Goal: Transaction & Acquisition: Purchase product/service

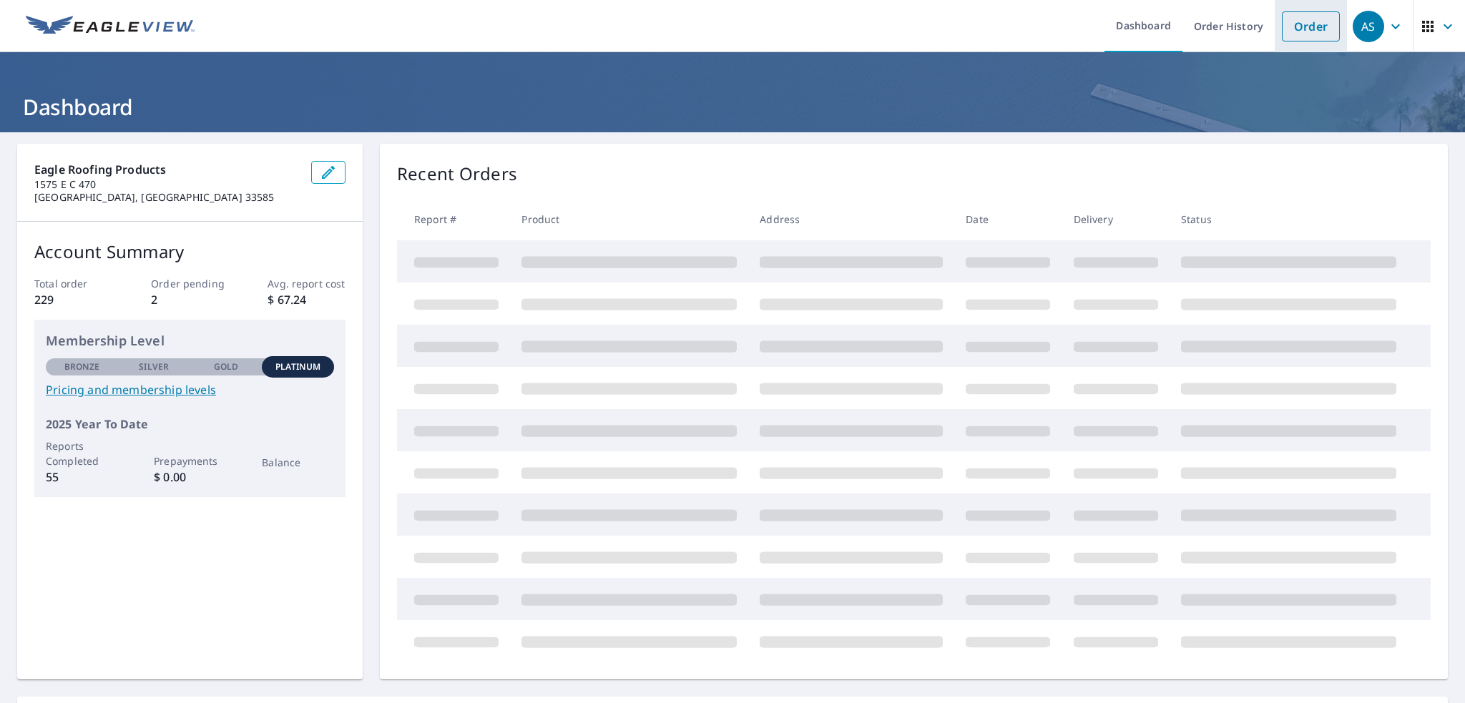
click at [1297, 30] on link "Order" at bounding box center [1311, 26] width 58 height 30
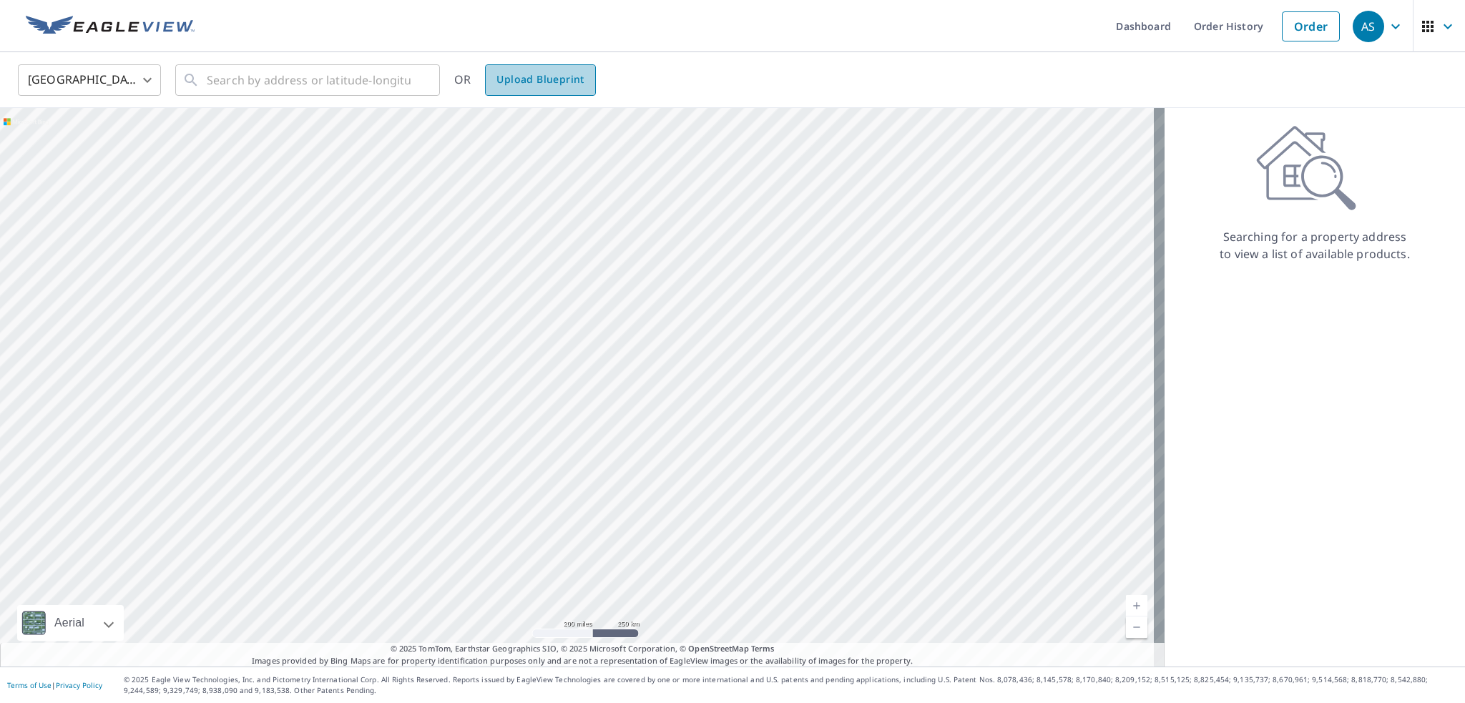
click at [550, 82] on span "Upload Blueprint" at bounding box center [540, 80] width 87 height 18
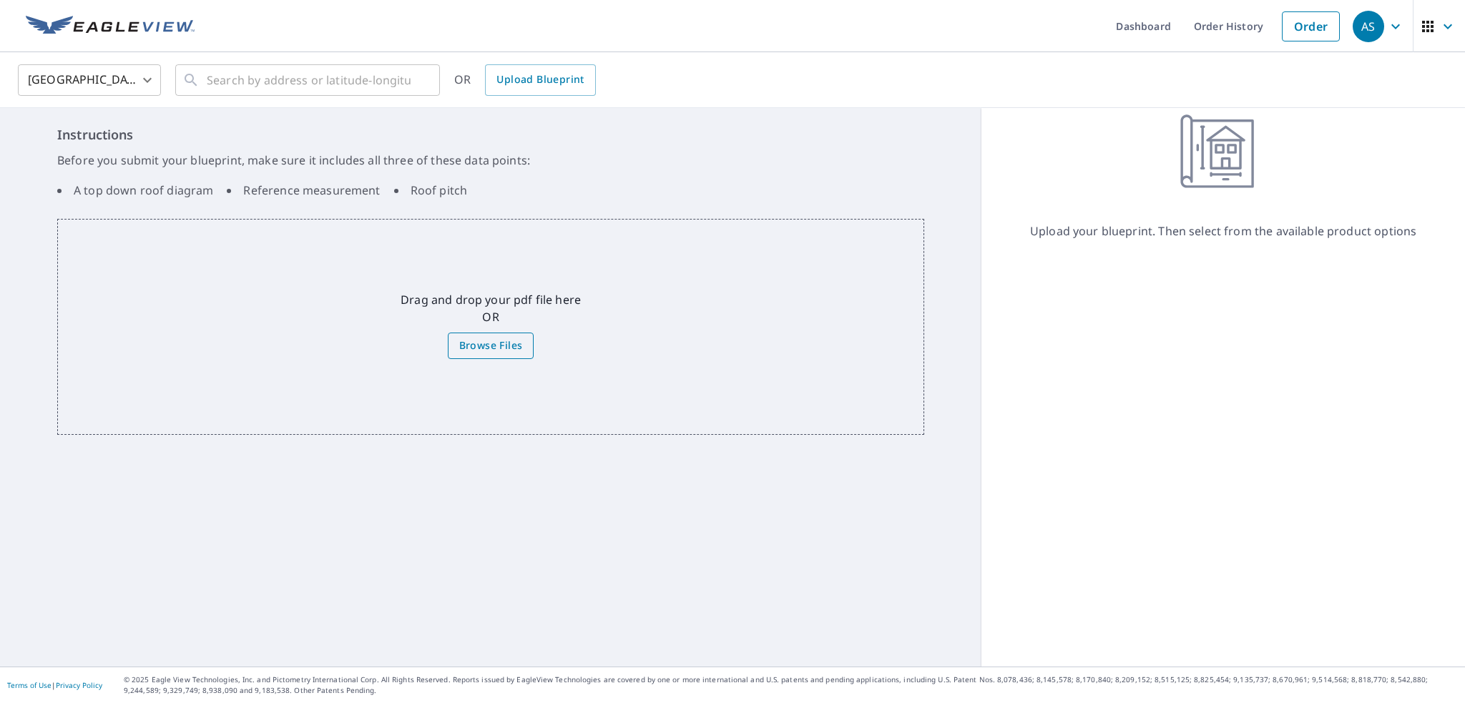
click at [497, 337] on span "Browse Files" at bounding box center [491, 346] width 64 height 18
click at [0, 0] on input "Browse Files" at bounding box center [0, 0] width 0 height 0
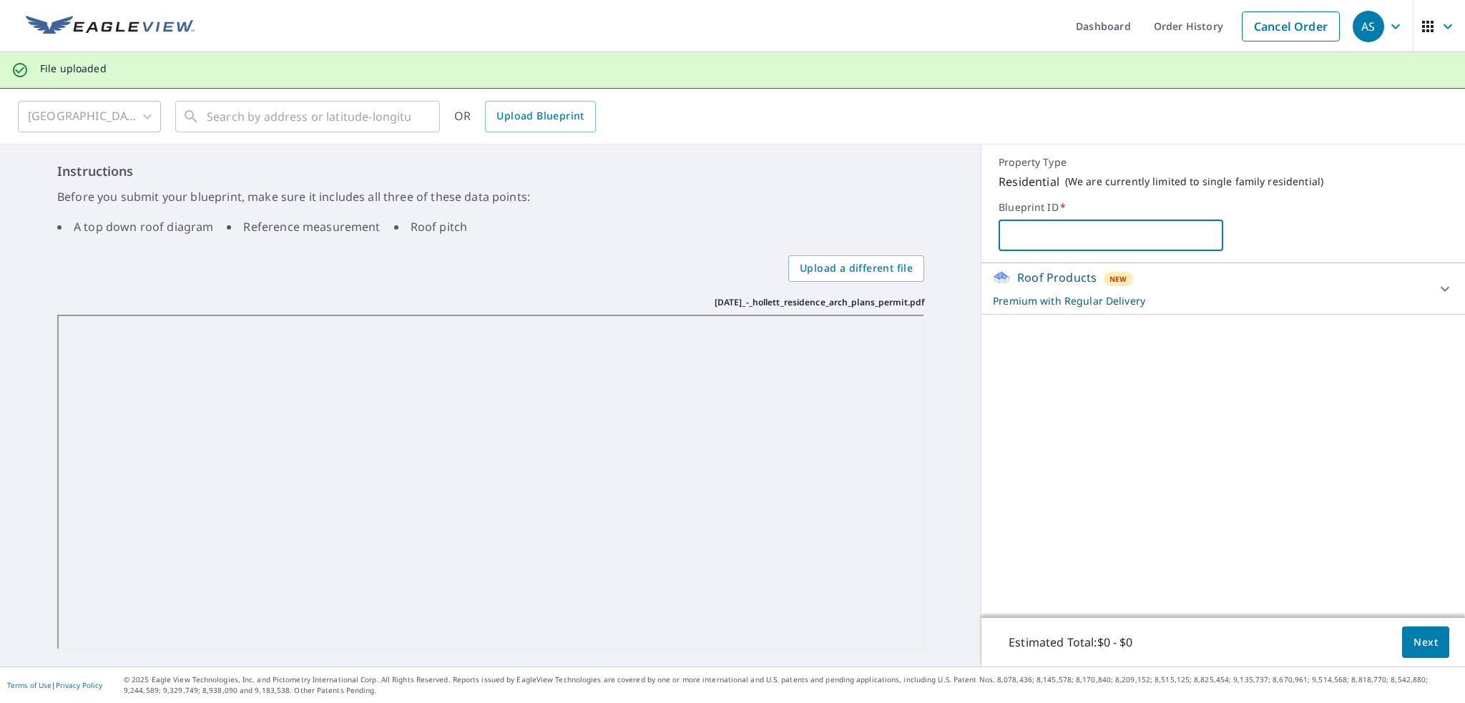
click at [1058, 238] on input "text" at bounding box center [1111, 235] width 225 height 40
type input "[STREET_ADDRESS]"
click at [1417, 643] on span "Next" at bounding box center [1426, 643] width 24 height 18
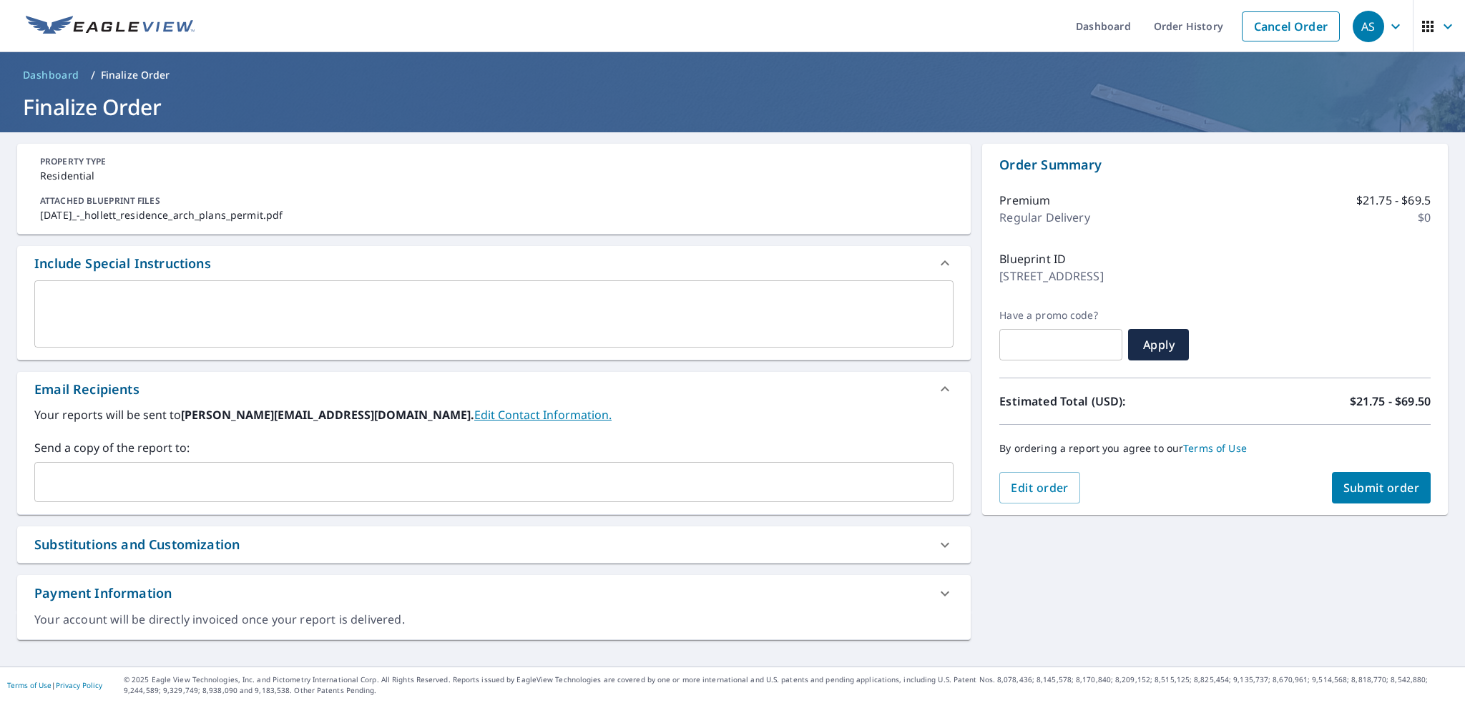
click at [1390, 490] on span "Submit order" at bounding box center [1382, 488] width 77 height 16
checkbox input "true"
